Goal: Information Seeking & Learning: Learn about a topic

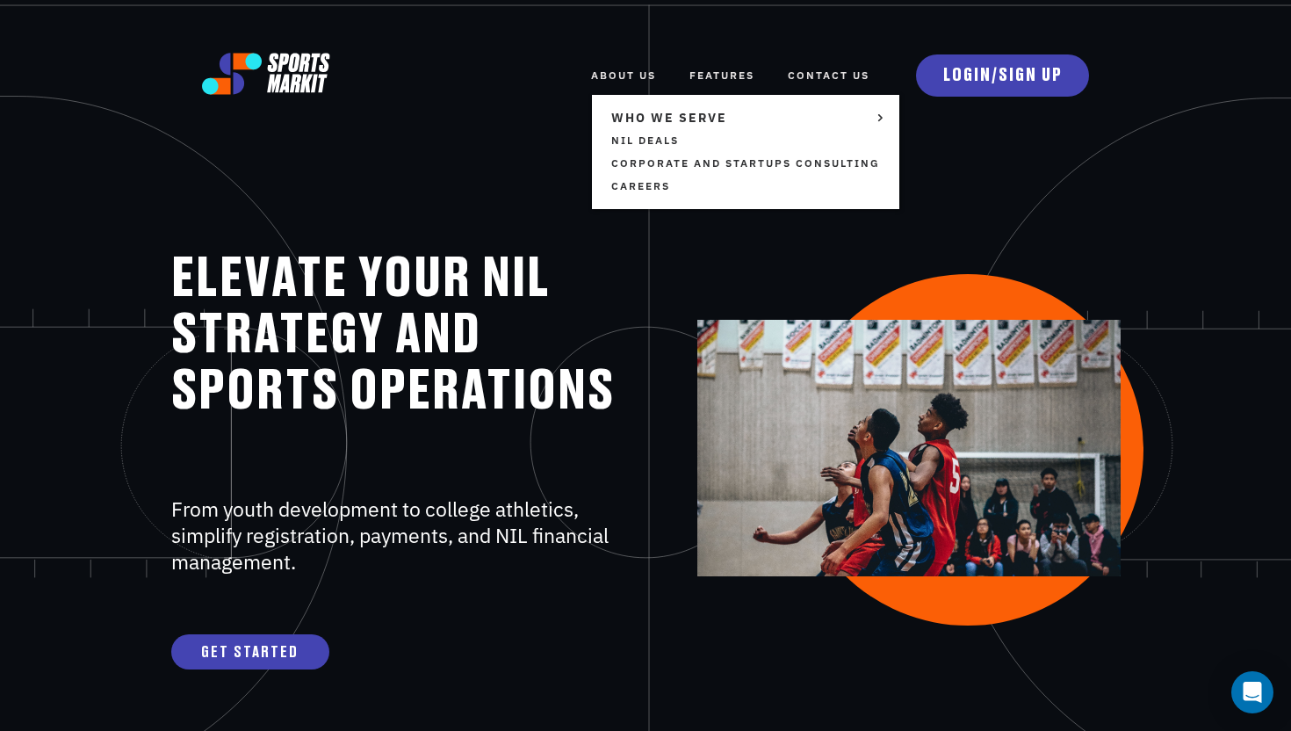
click at [642, 78] on link "ABOUT US" at bounding box center [623, 75] width 65 height 39
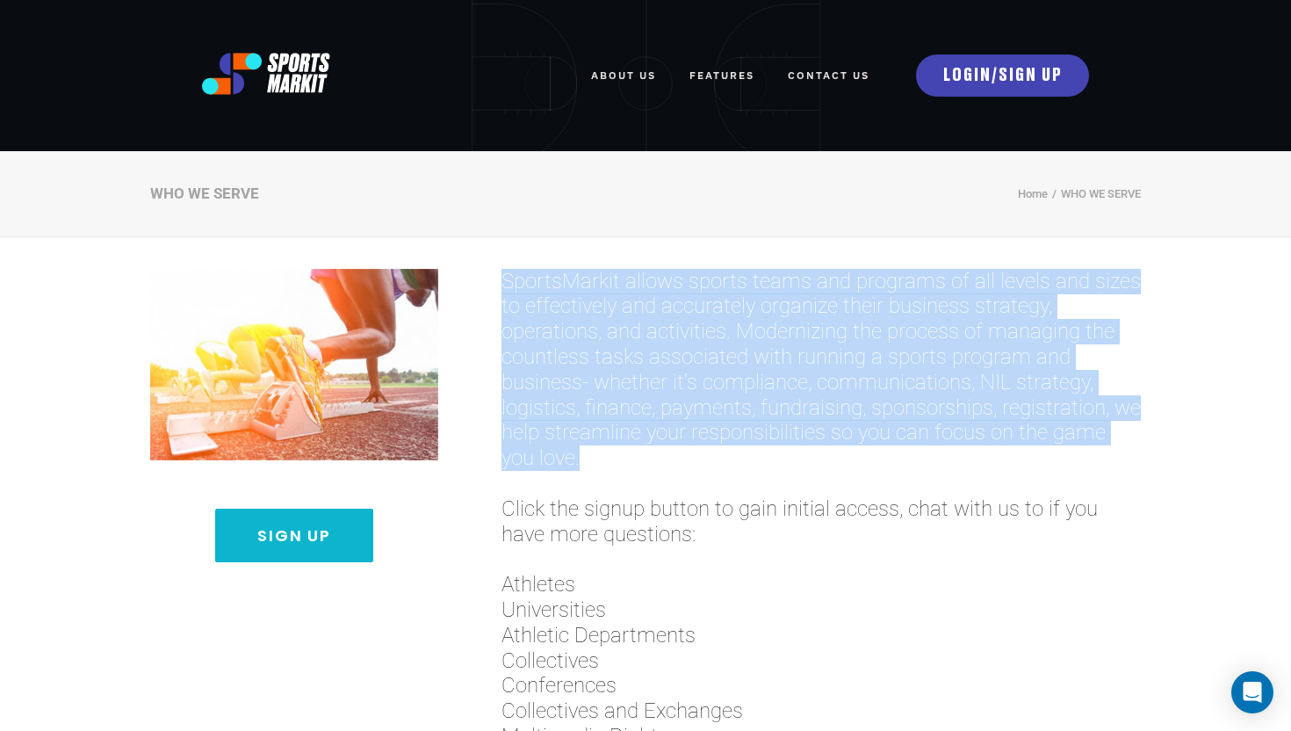
drag, startPoint x: 580, startPoint y: 457, endPoint x: 501, endPoint y: 283, distance: 191.0
click at [501, 283] on span "SportsMarkit allows sports teams and programs of all levels and sizes to effect…" at bounding box center [820, 370] width 639 height 202
copy span "SportsMarkit allows sports teams and programs of all levels and sizes to effect…"
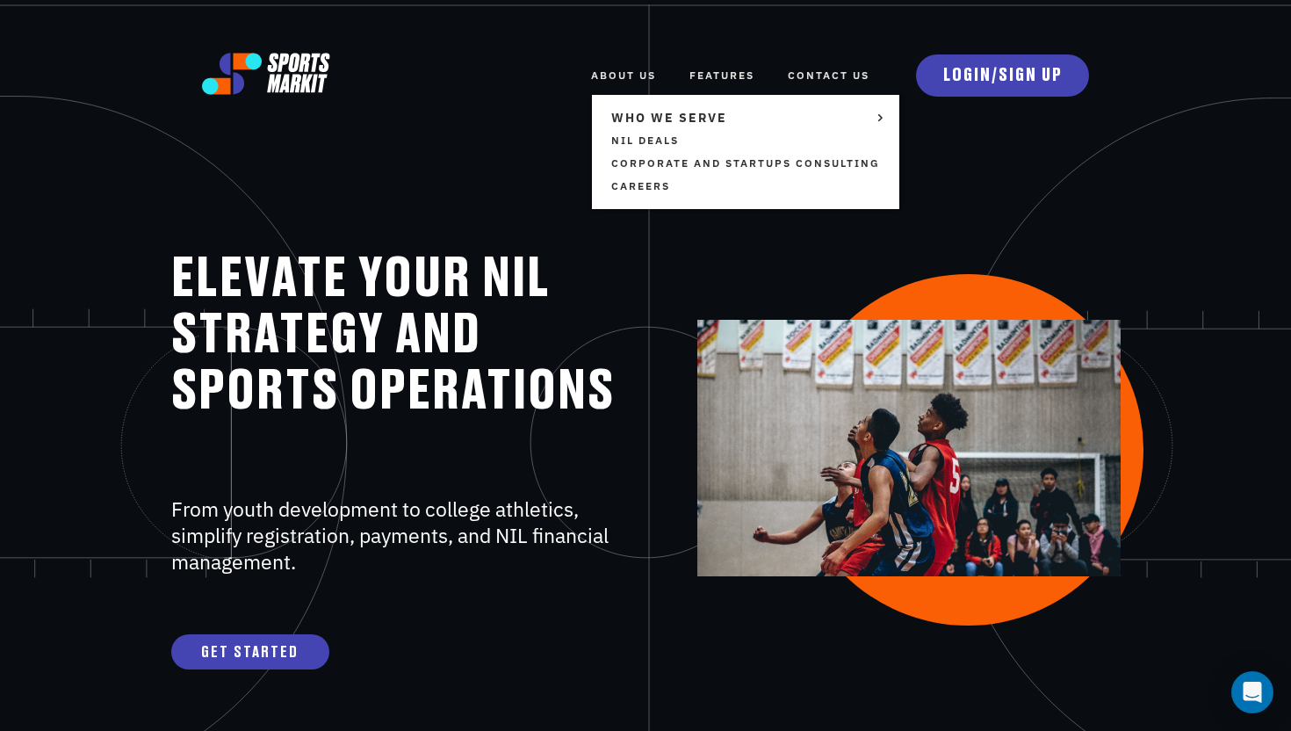
click at [635, 70] on link "ABOUT US" at bounding box center [623, 75] width 65 height 39
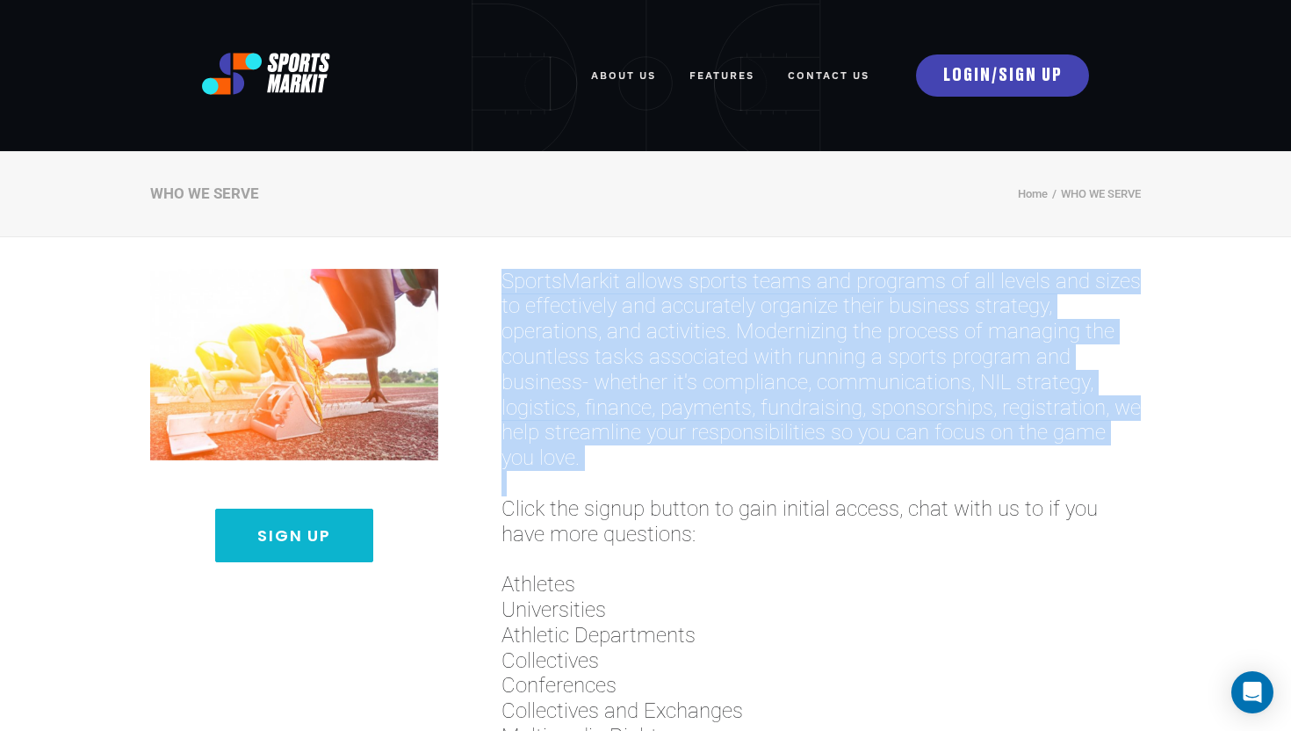
drag, startPoint x: 639, startPoint y: 472, endPoint x: 505, endPoint y: 288, distance: 228.2
click at [505, 288] on h3 "SportsMarkit allows sports teams and programs of all levels and sizes to effect…" at bounding box center [820, 699] width 639 height 860
copy h3 "SportsMarkit allows sports teams and programs of all levels and sizes to effect…"
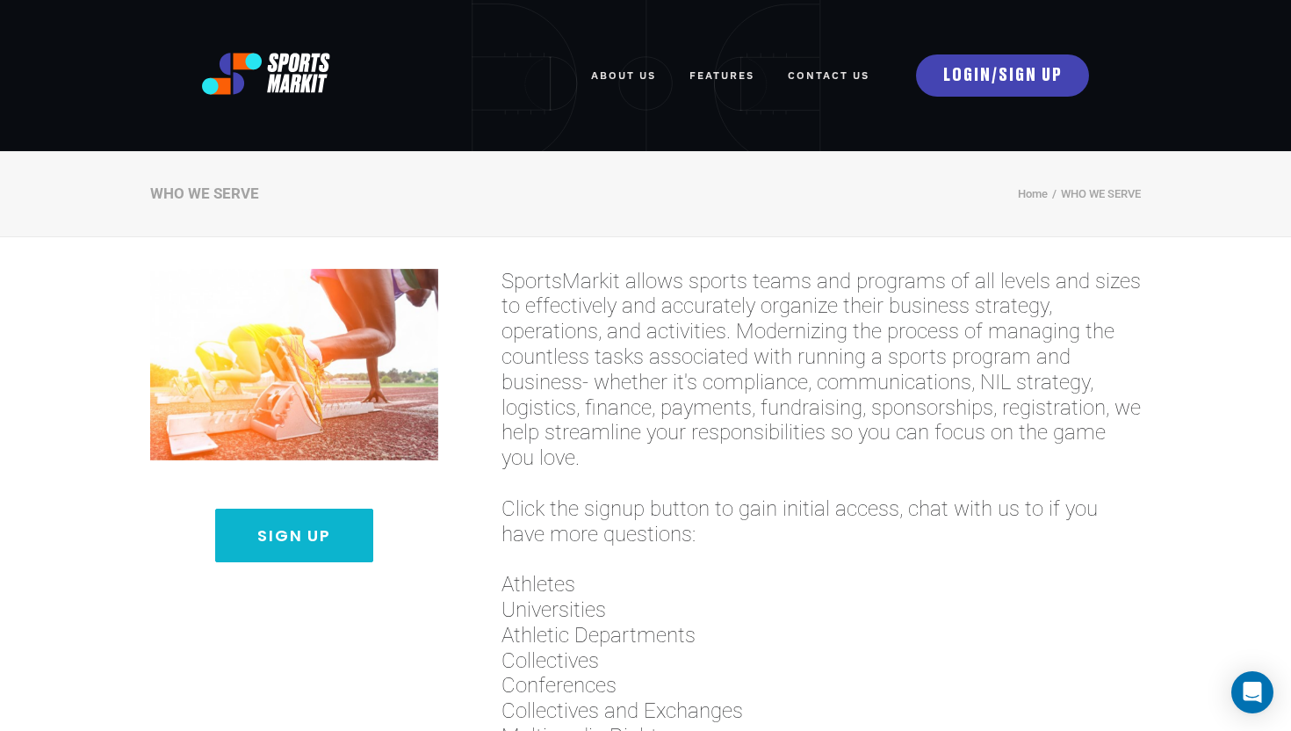
click at [944, 382] on span "SportsMarkit allows sports teams and programs of all levels and sizes to effect…" at bounding box center [820, 370] width 639 height 202
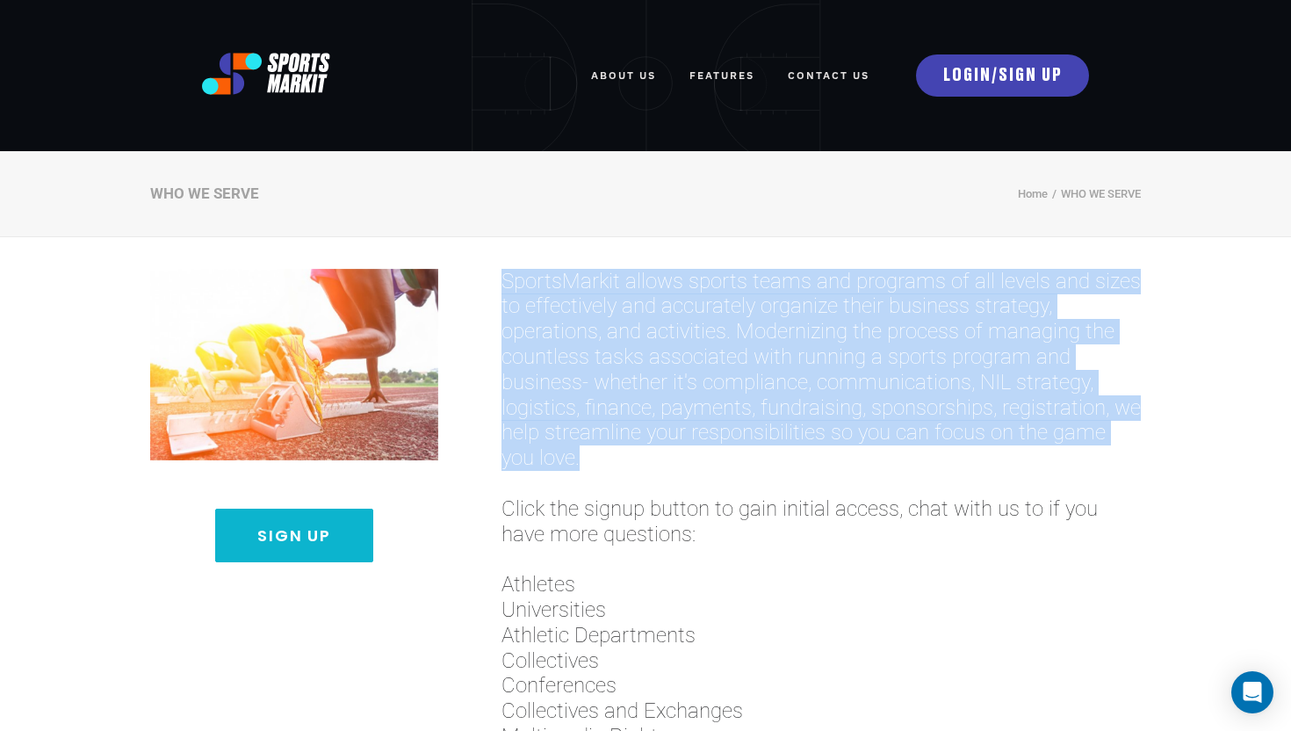
drag, startPoint x: 604, startPoint y: 467, endPoint x: 503, endPoint y: 289, distance: 204.9
click at [503, 289] on span "SportsMarkit allows sports teams and programs of all levels and sizes to effect…" at bounding box center [820, 370] width 639 height 202
copy span "SportsMarkit allows sports teams and programs of all levels and sizes to effect…"
